Goal: Task Accomplishment & Management: Use online tool/utility

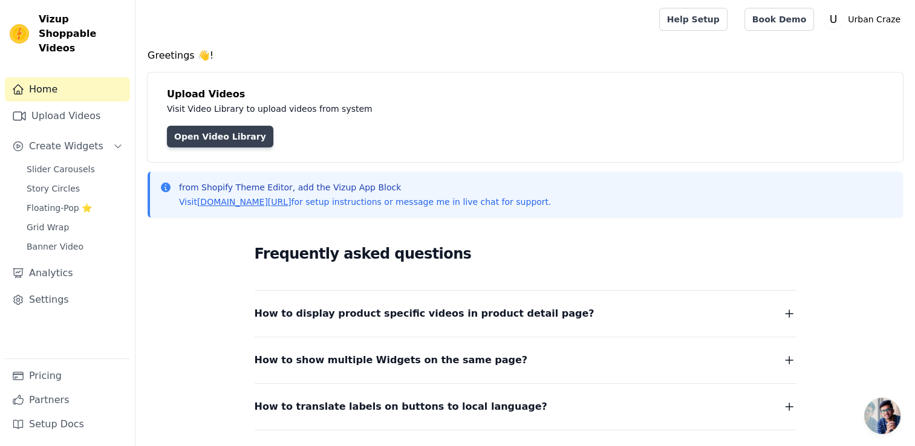
click at [229, 138] on link "Open Video Library" at bounding box center [220, 137] width 106 height 22
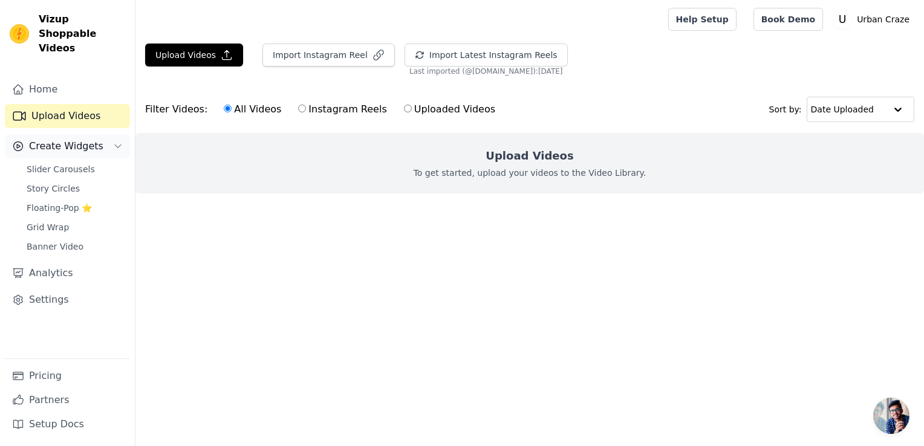
click at [112, 134] on button "Create Widgets" at bounding box center [67, 146] width 125 height 24
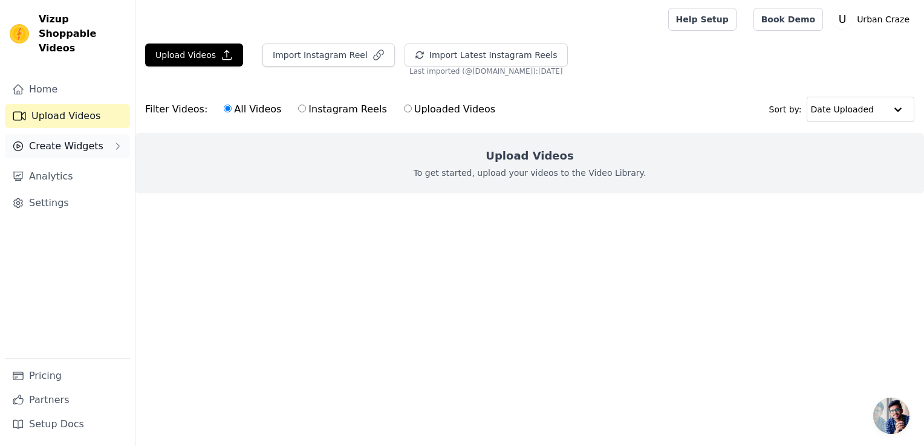
click at [112, 134] on button "Create Widgets" at bounding box center [67, 146] width 125 height 24
